Goal: Transaction & Acquisition: Purchase product/service

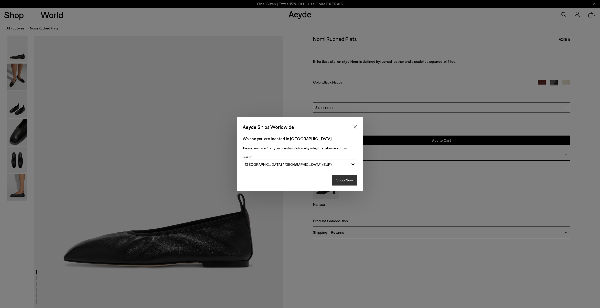
click at [347, 180] on button "Shop Now" at bounding box center [344, 180] width 25 height 11
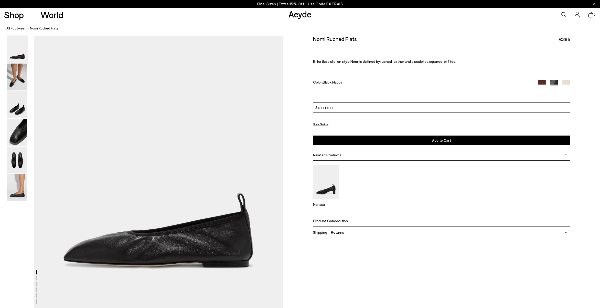
scroll to position [1, 0]
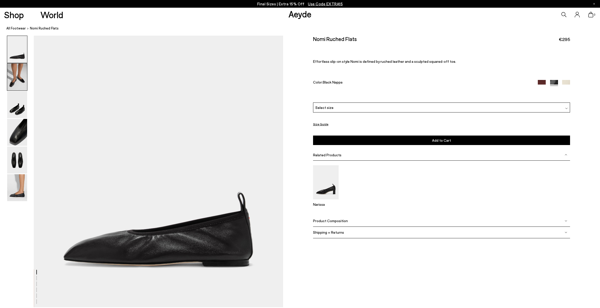
click at [14, 77] on img at bounding box center [17, 76] width 20 height 27
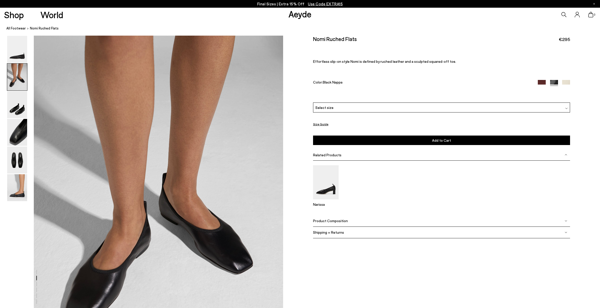
click at [553, 82] on img at bounding box center [554, 84] width 8 height 8
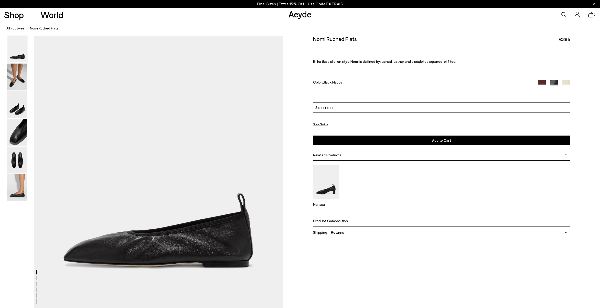
click at [541, 82] on img at bounding box center [542, 84] width 8 height 8
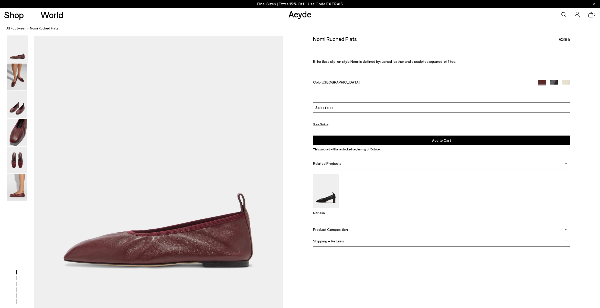
click at [564, 81] on img at bounding box center [566, 84] width 8 height 8
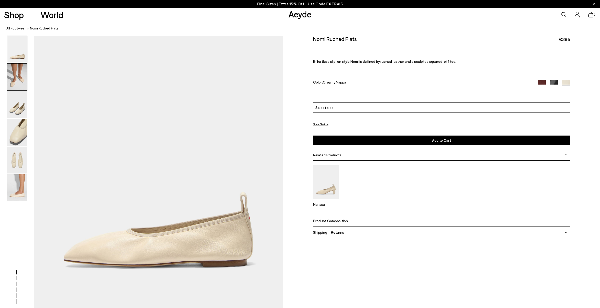
click at [19, 83] on img at bounding box center [17, 76] width 20 height 27
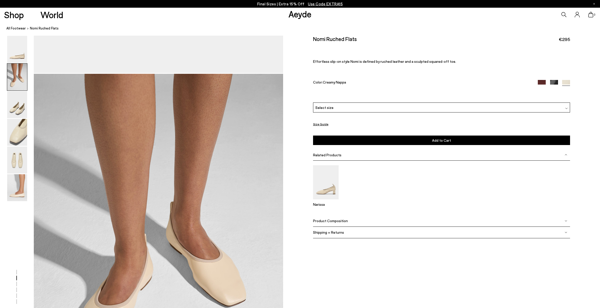
scroll to position [273, 0]
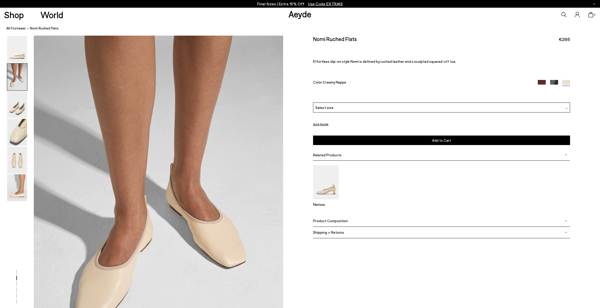
click at [553, 81] on img at bounding box center [554, 84] width 8 height 8
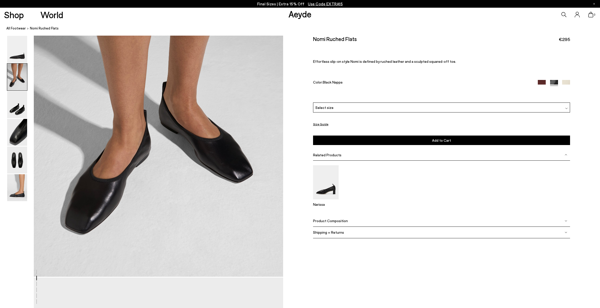
scroll to position [364, 0]
